Goal: Task Accomplishment & Management: Manage account settings

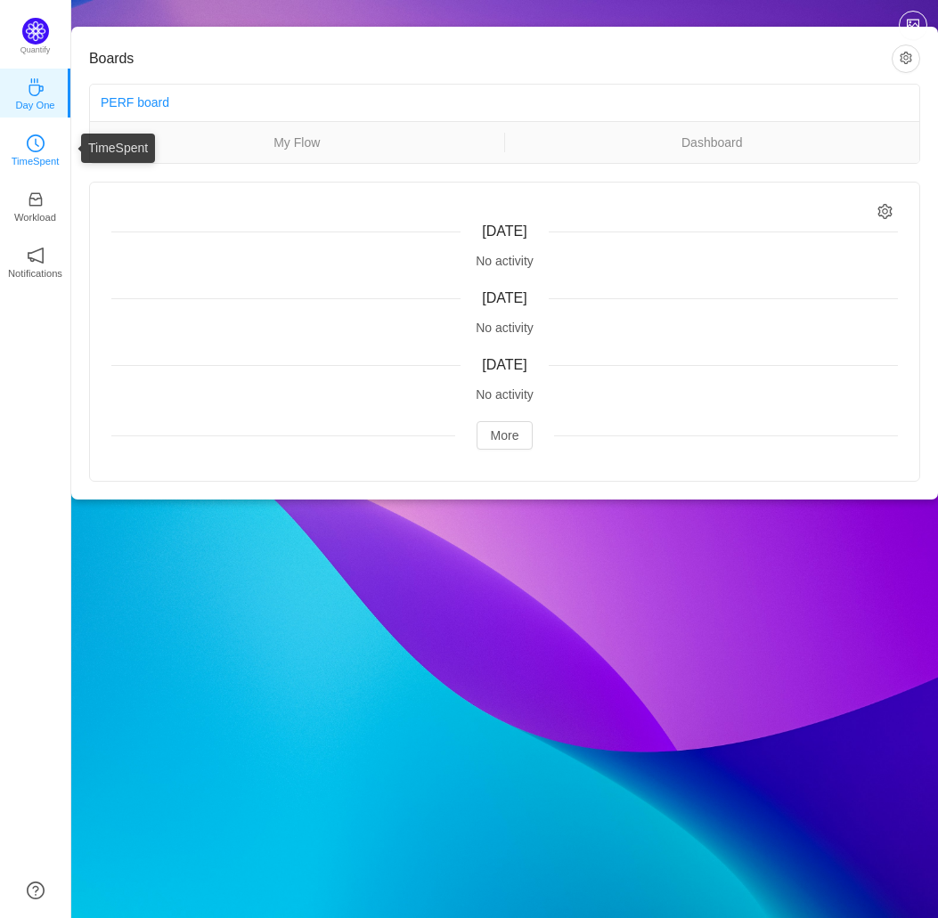
click at [46, 155] on p "TimeSpent" at bounding box center [36, 161] width 48 height 16
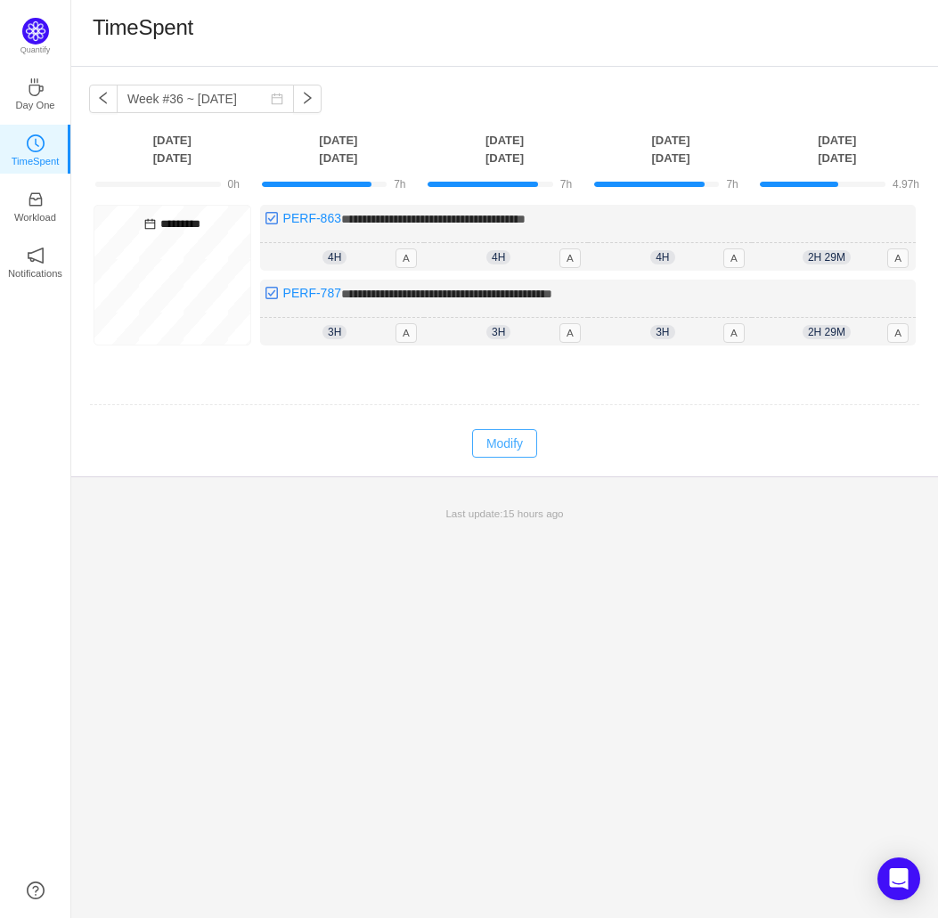
click at [493, 439] on button "Modify" at bounding box center [504, 443] width 65 height 28
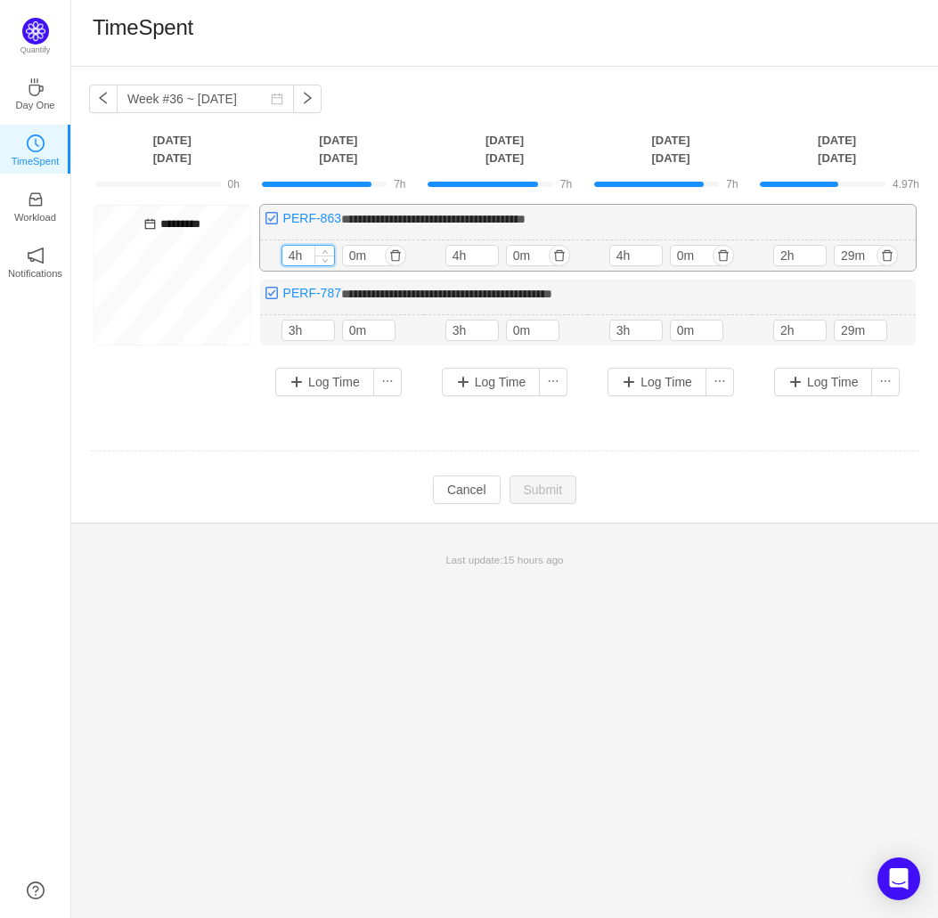
click at [287, 255] on input "4h" at bounding box center [308, 256] width 52 height 20
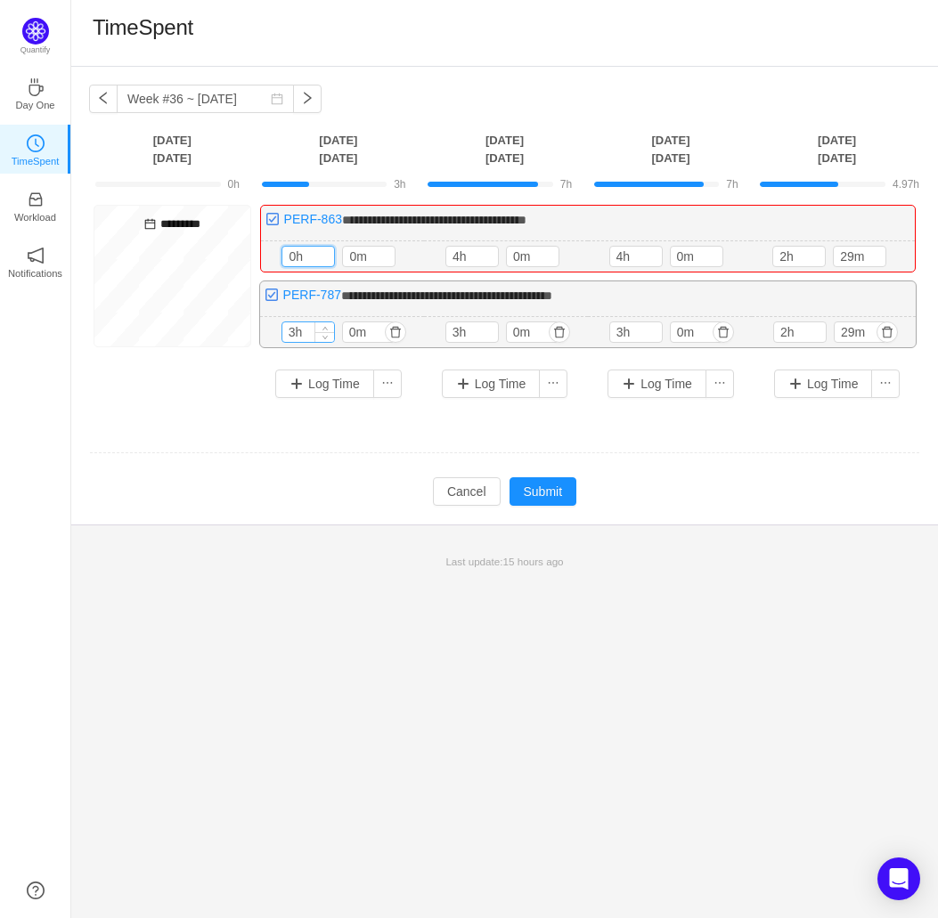
type input "0h"
click at [296, 329] on input "3h" at bounding box center [308, 332] width 52 height 20
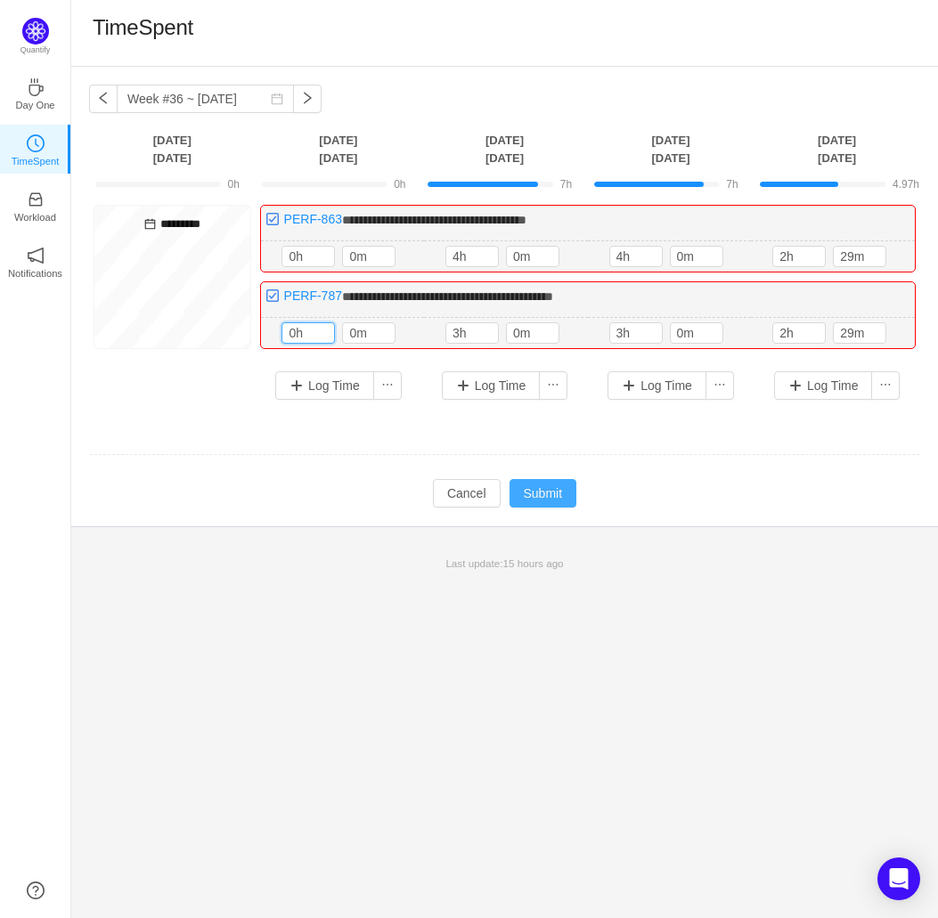
type input "0h"
click at [539, 493] on button "Submit" at bounding box center [543, 493] width 68 height 28
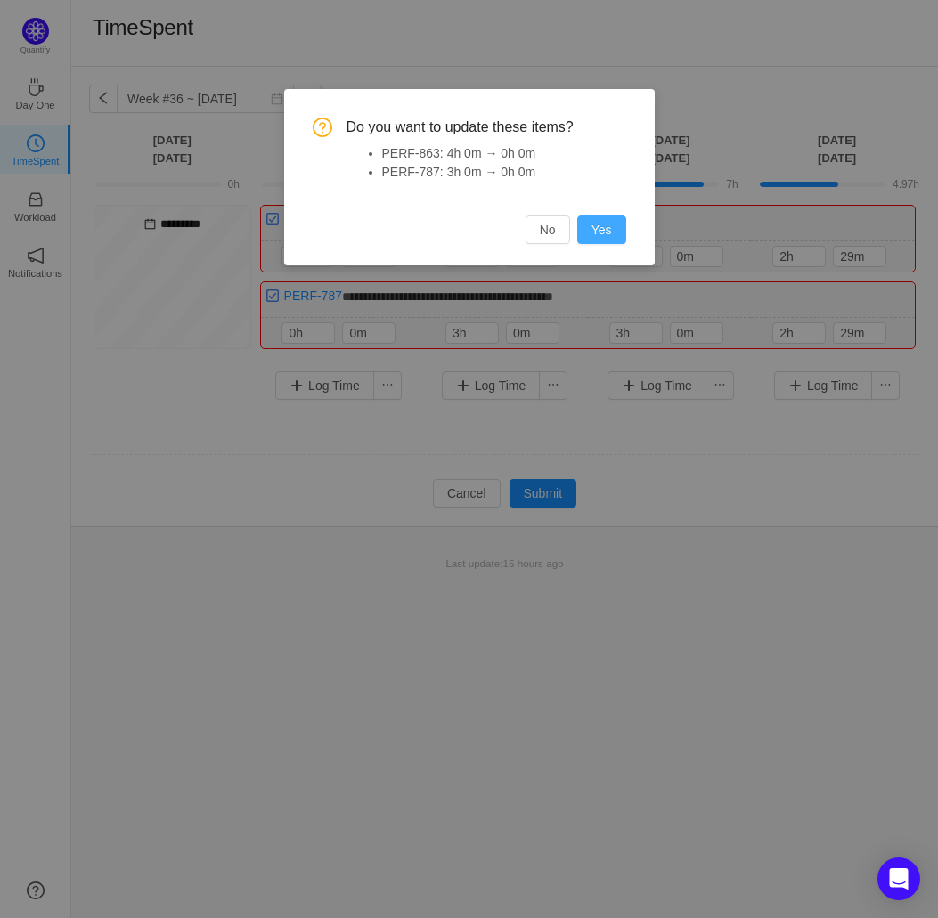
click at [598, 234] on button "Yes" at bounding box center [601, 229] width 49 height 28
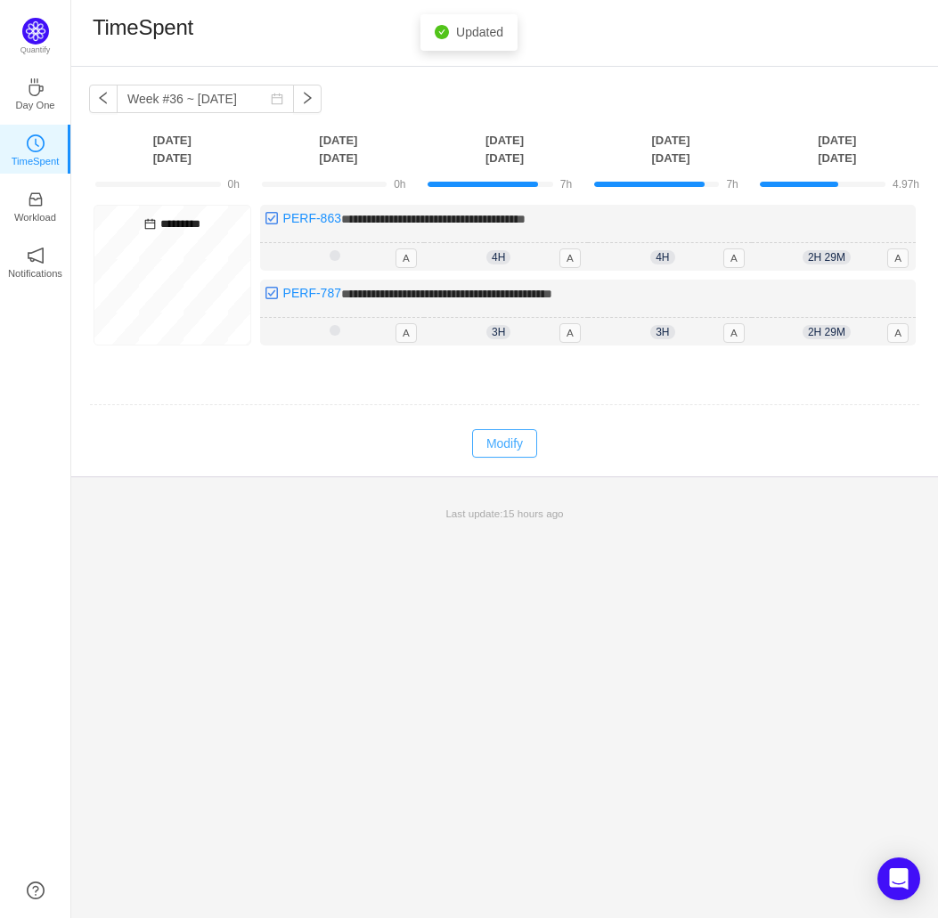
click at [505, 445] on button "Modify" at bounding box center [504, 443] width 65 height 28
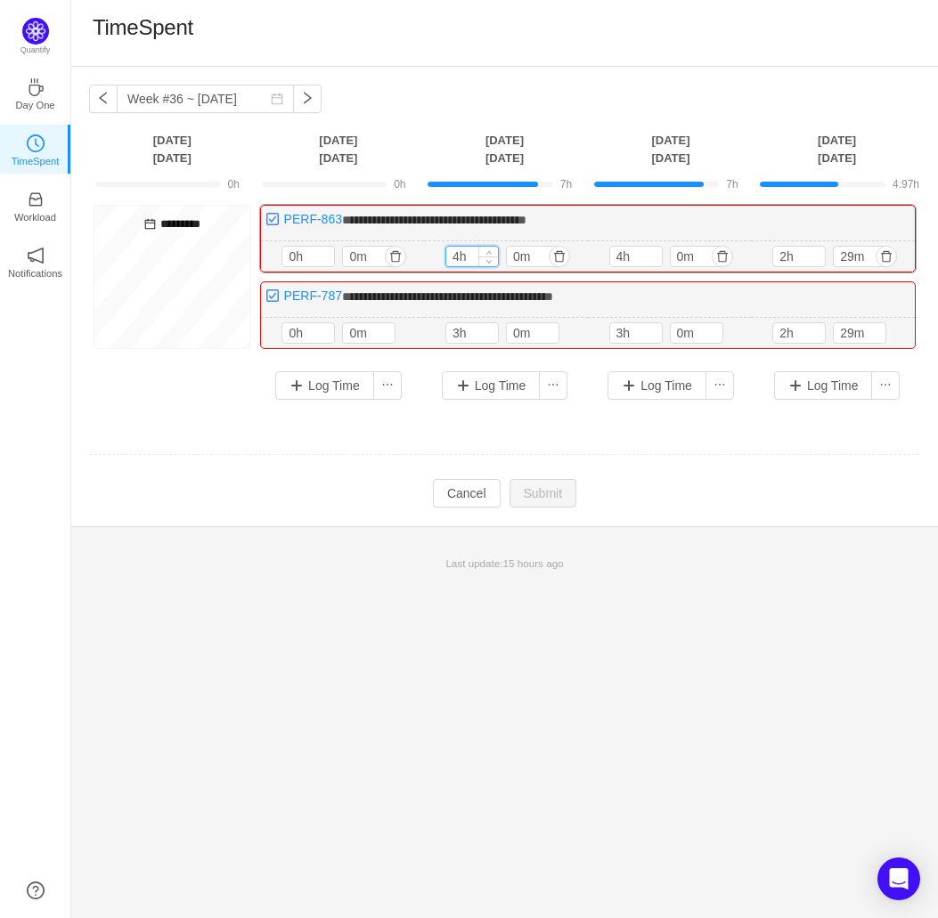
drag, startPoint x: 461, startPoint y: 256, endPoint x: 451, endPoint y: 260, distance: 10.4
click at [451, 260] on input "4h" at bounding box center [472, 257] width 52 height 20
type input "7h"
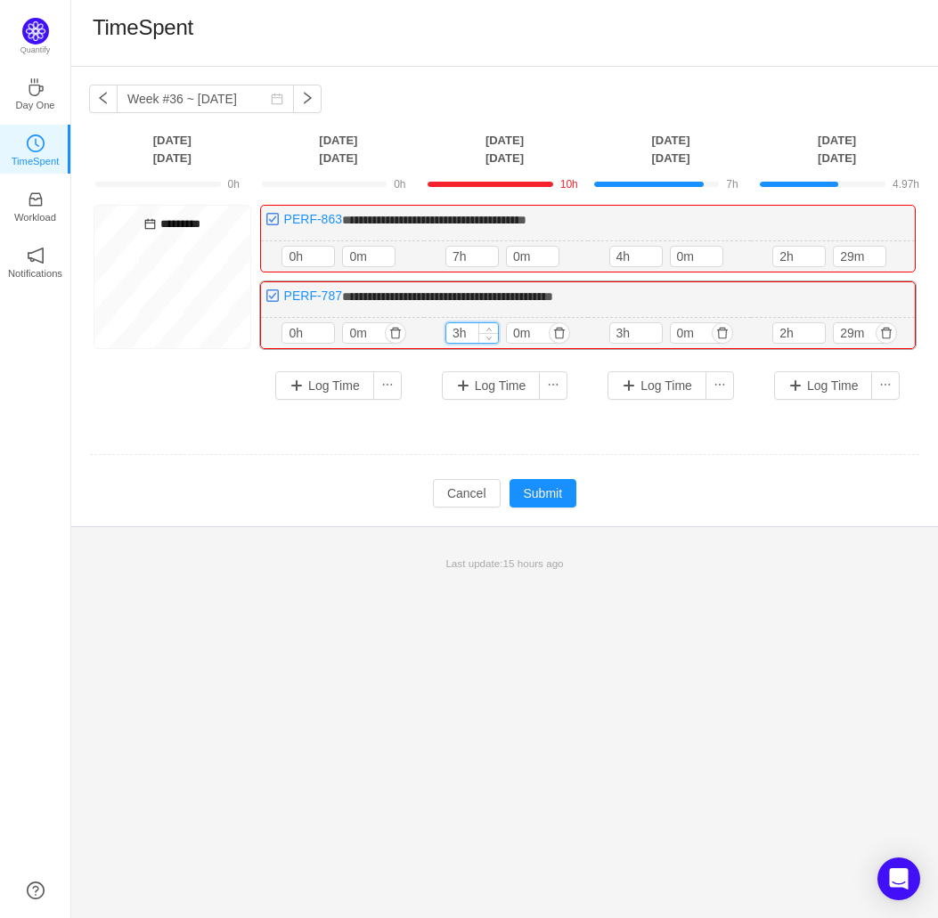
drag, startPoint x: 462, startPoint y: 329, endPoint x: 450, endPoint y: 334, distance: 13.6
click at [451, 334] on input "3h" at bounding box center [472, 333] width 52 height 20
type input "0h"
drag, startPoint x: 622, startPoint y: 256, endPoint x: 613, endPoint y: 258, distance: 10.0
click at [613, 258] on input "4h" at bounding box center [636, 257] width 52 height 20
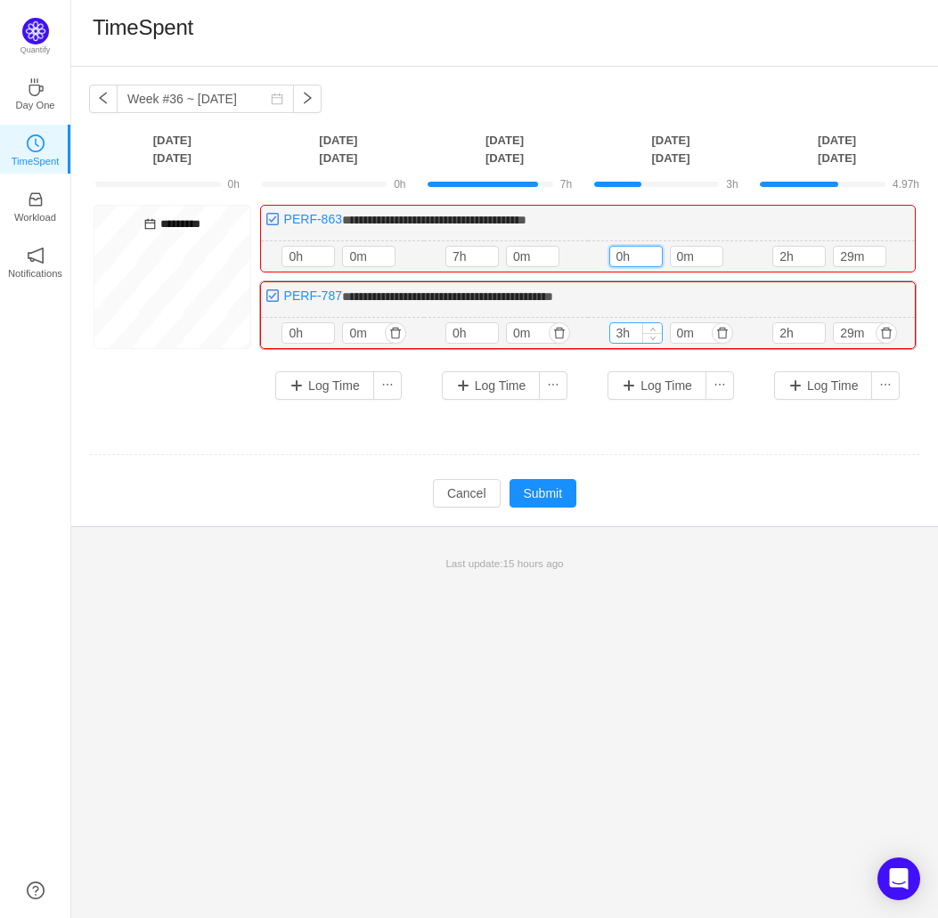
type input "0h"
drag, startPoint x: 622, startPoint y: 332, endPoint x: 608, endPoint y: 330, distance: 14.4
click at [609, 330] on div "3h" at bounding box center [635, 332] width 53 height 21
type input "0h"
drag, startPoint x: 785, startPoint y: 329, endPoint x: 775, endPoint y: 331, distance: 11.0
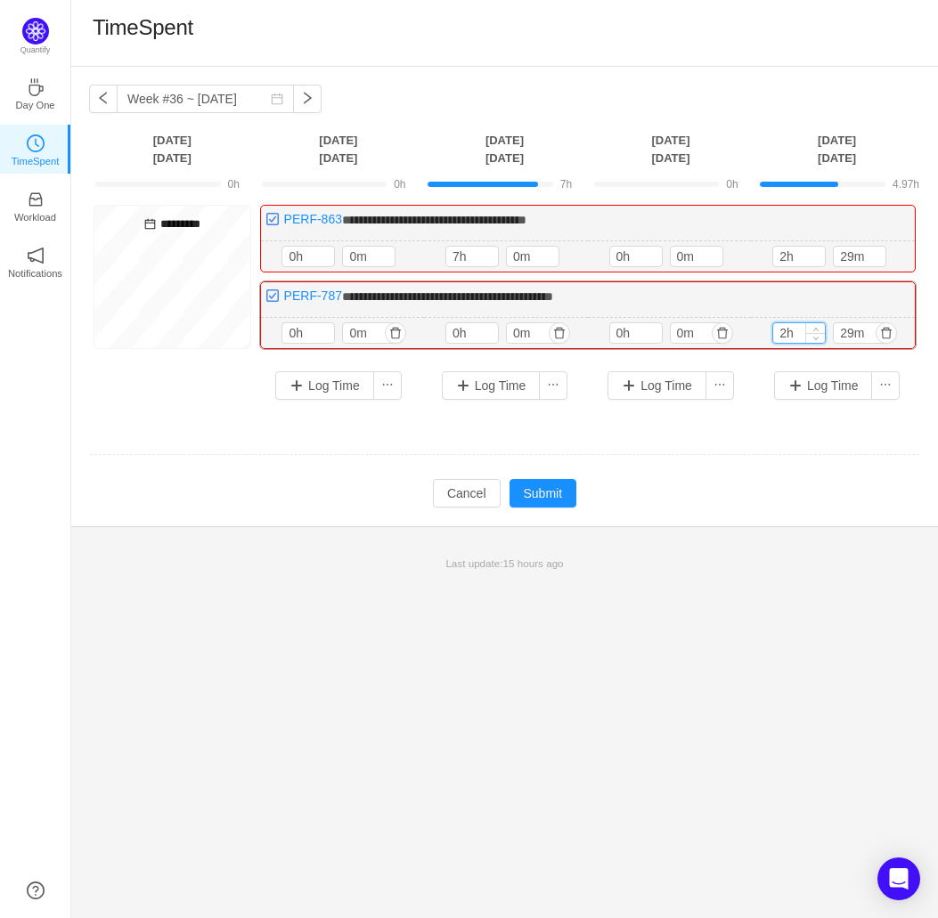
click at [775, 331] on input "2h" at bounding box center [799, 333] width 52 height 20
type input "0h"
click at [779, 256] on input "2h" at bounding box center [799, 257] width 52 height 20
type input "0h"
drag, startPoint x: 854, startPoint y: 255, endPoint x: 837, endPoint y: 257, distance: 17.1
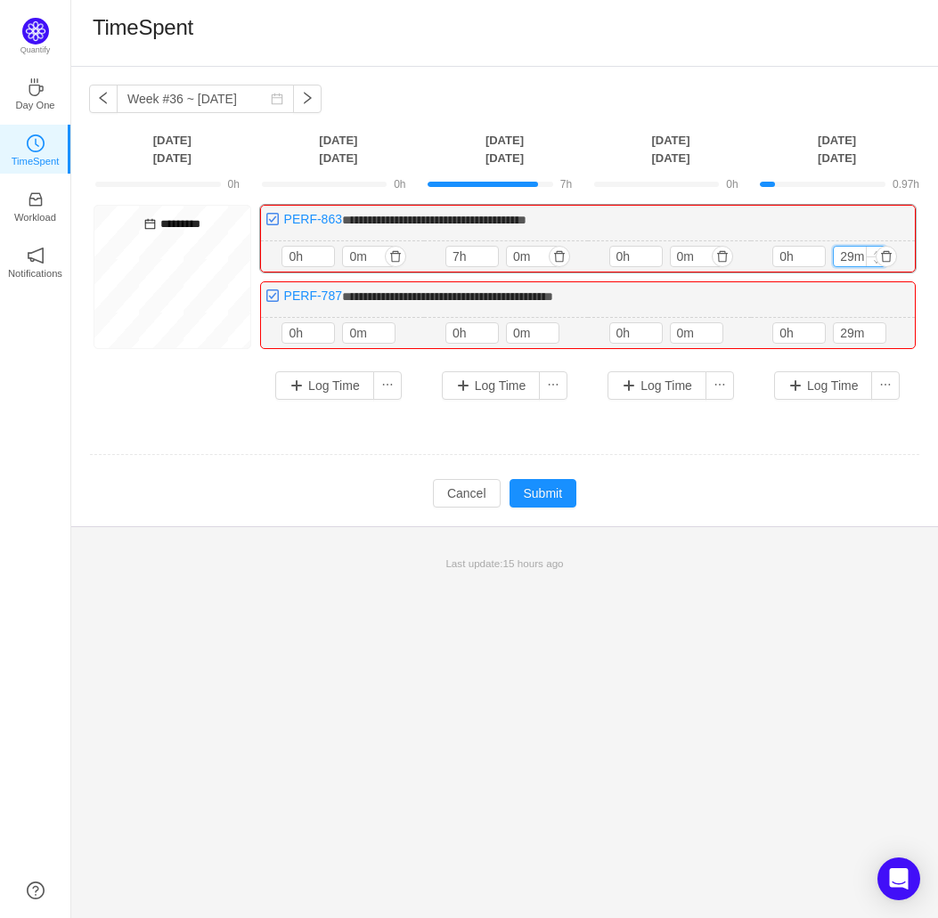
click at [837, 257] on input "29m" at bounding box center [859, 257] width 52 height 20
type input "0m"
drag, startPoint x: 855, startPoint y: 332, endPoint x: 823, endPoint y: 329, distance: 32.2
click at [823, 329] on div "0h 29m" at bounding box center [832, 332] width 121 height 21
type input "0m"
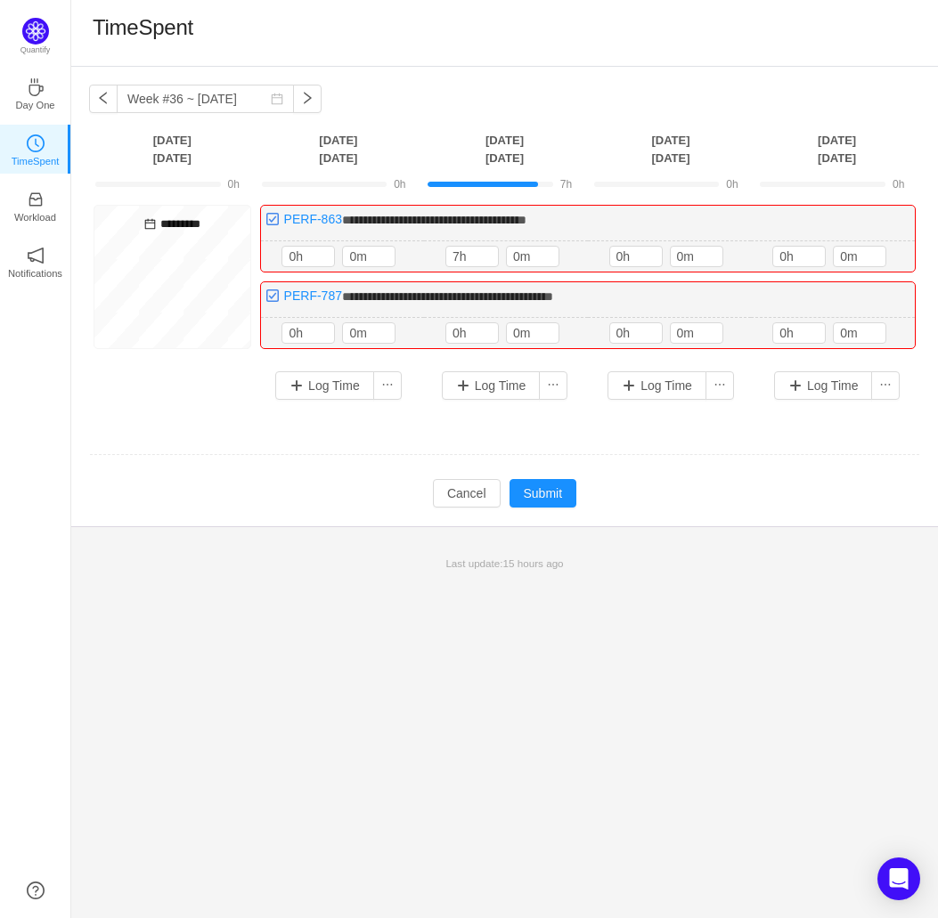
click at [703, 478] on td "Modify Cancel Submit" at bounding box center [504, 493] width 831 height 30
click at [565, 497] on button "Submit" at bounding box center [543, 493] width 68 height 28
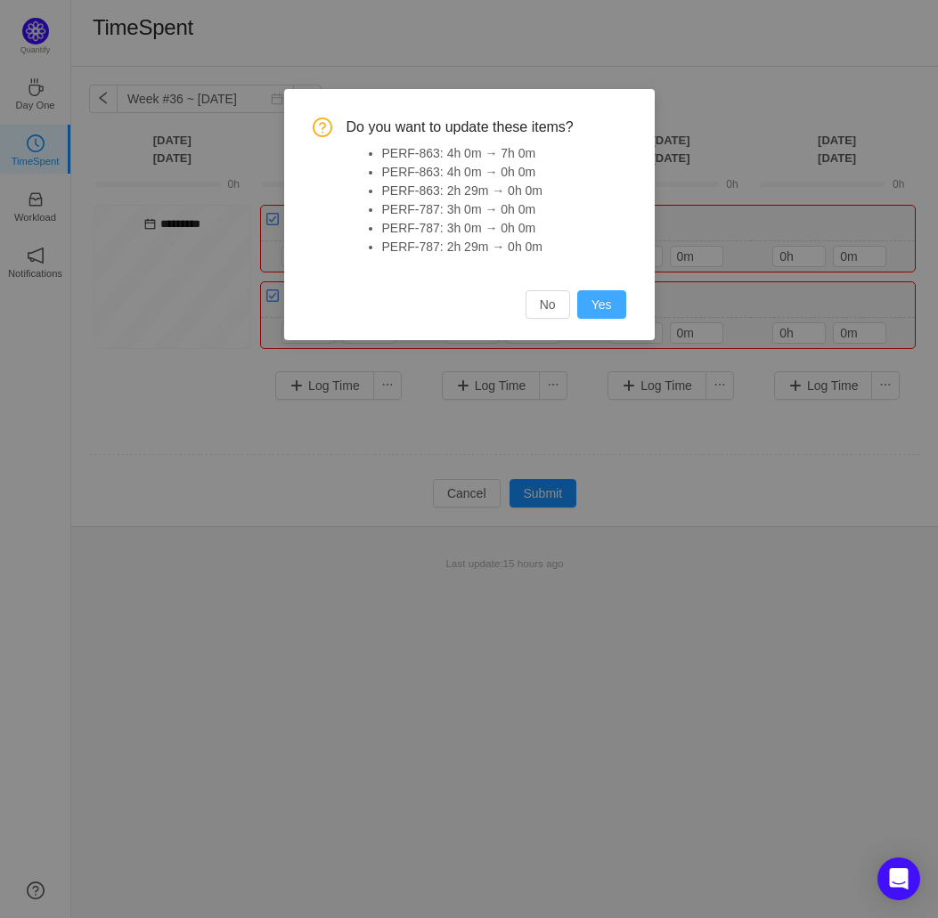
click at [603, 312] on button "Yes" at bounding box center [601, 304] width 49 height 28
